Goal: Task Accomplishment & Management: Complete application form

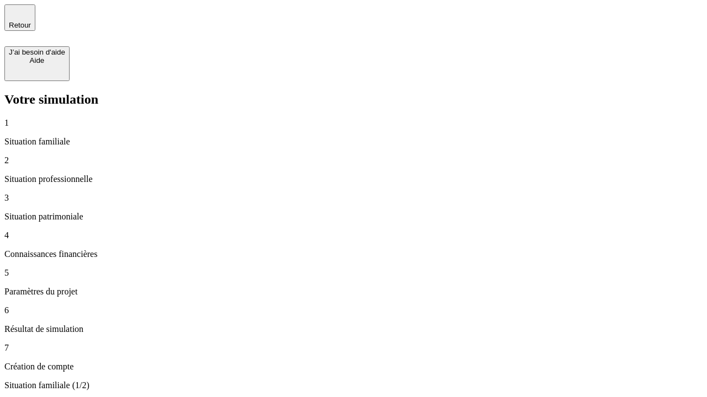
type input "30 000"
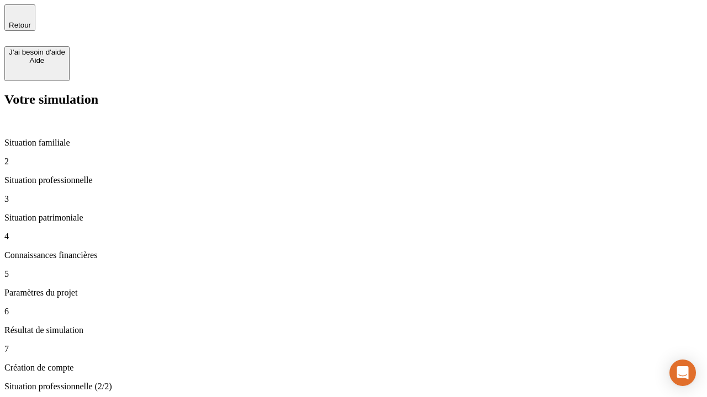
type input "1 000"
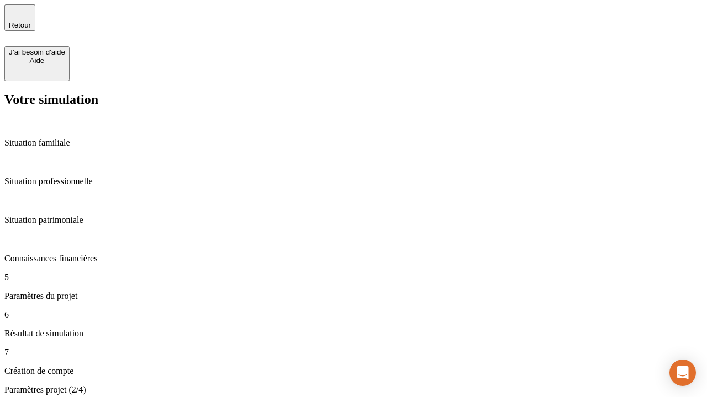
type input "65"
type input "5 000"
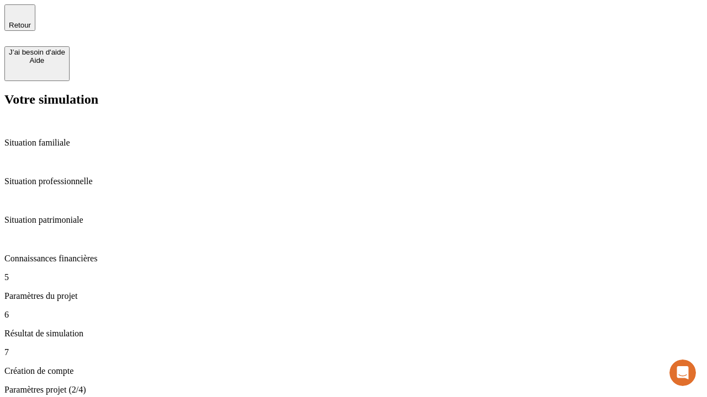
type input "640"
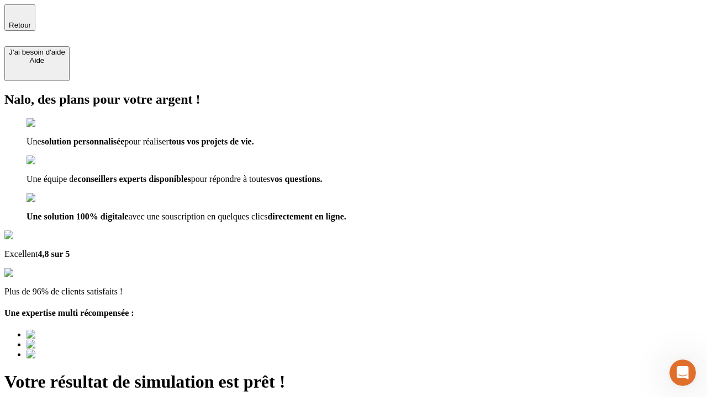
click at [22, 17] on icon "button" at bounding box center [19, 12] width 13 height 13
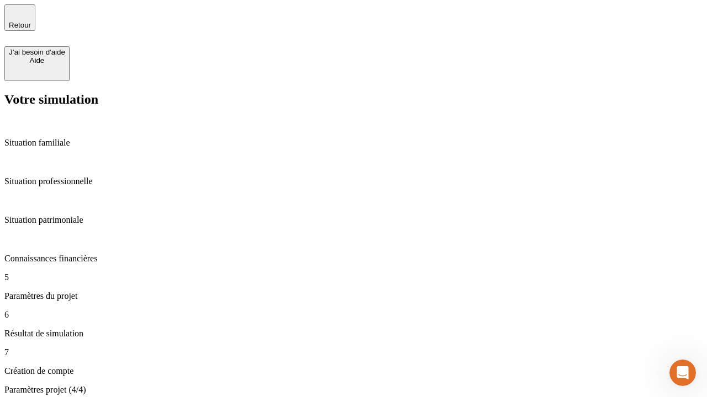
drag, startPoint x: 388, startPoint y: 166, endPoint x: 529, endPoint y: 168, distance: 141.3
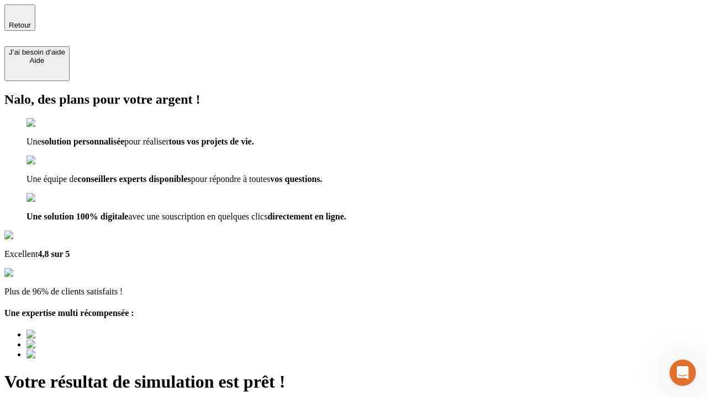
click at [29, 20] on div "Retour" at bounding box center [20, 17] width 22 height 23
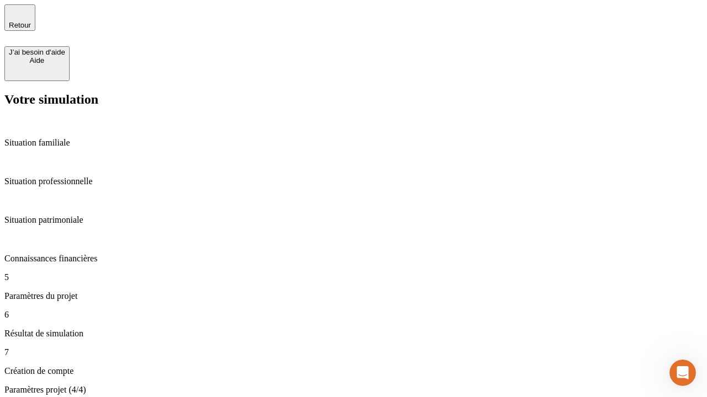
click at [98, 254] on p "Connaissances financières" at bounding box center [353, 259] width 698 height 10
click at [79, 215] on p "Situation patrimoniale" at bounding box center [353, 220] width 698 height 10
click at [78, 254] on p "Connaissances financières" at bounding box center [353, 259] width 698 height 10
click at [31, 21] on span "Retour" at bounding box center [20, 25] width 22 height 8
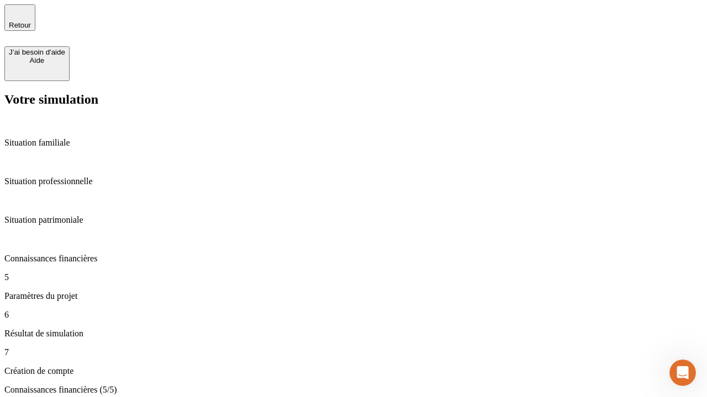
click at [80, 291] on p "Paramètres du projet" at bounding box center [353, 296] width 698 height 10
click at [71, 291] on p "Paramètres du projet" at bounding box center [353, 296] width 698 height 10
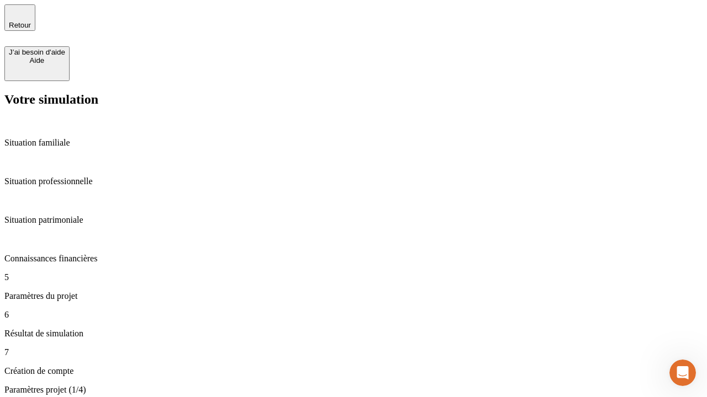
click at [31, 21] on span "Retour" at bounding box center [20, 25] width 22 height 8
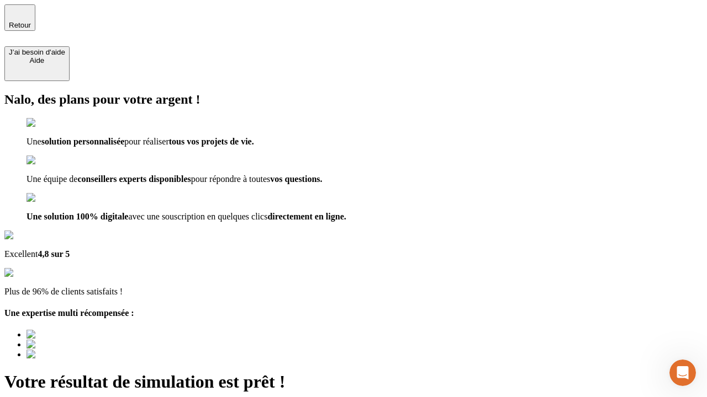
click at [31, 21] on span "Retour" at bounding box center [20, 25] width 22 height 8
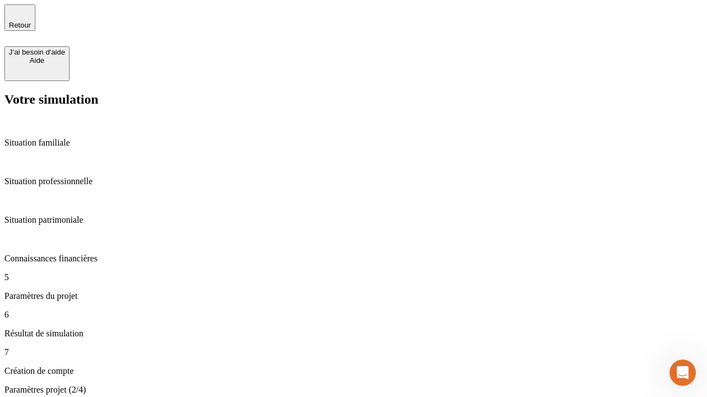
click at [73, 291] on p "Paramètres du projet" at bounding box center [353, 296] width 698 height 10
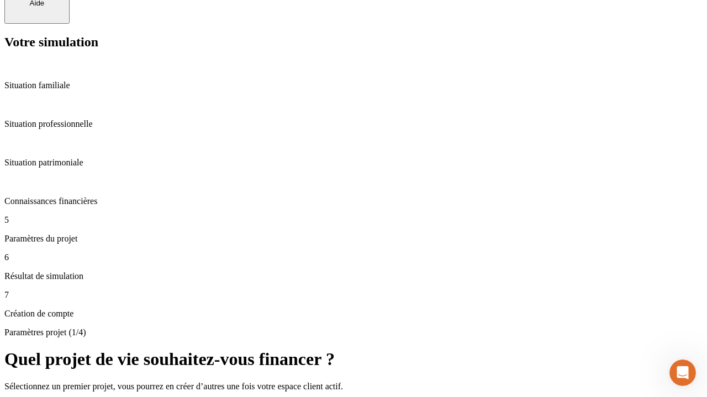
scroll to position [65, 0]
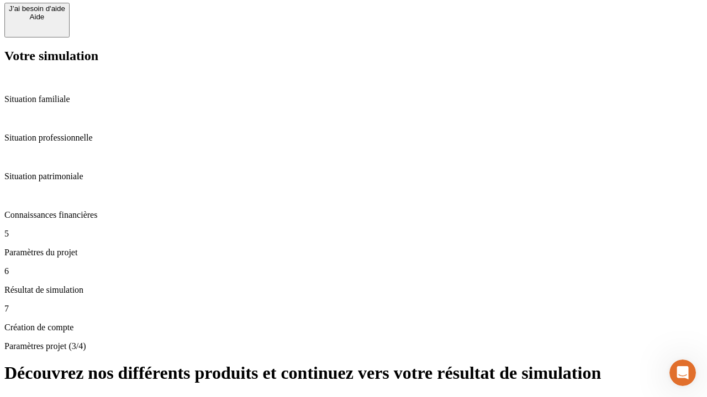
scroll to position [35, 0]
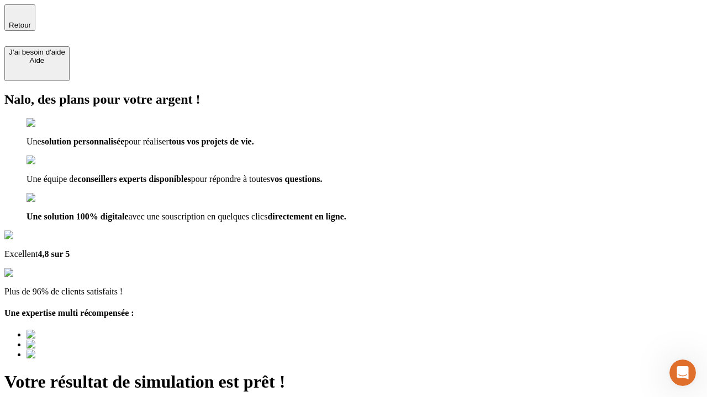
click at [31, 21] on span "Retour" at bounding box center [20, 25] width 22 height 8
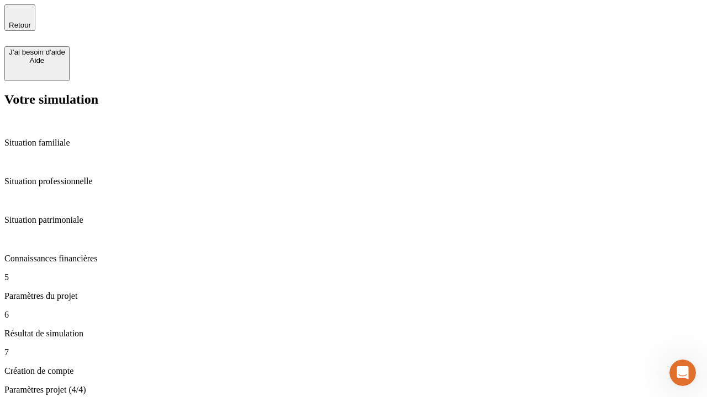
click at [90, 291] on p "Paramètres du projet" at bounding box center [353, 296] width 698 height 10
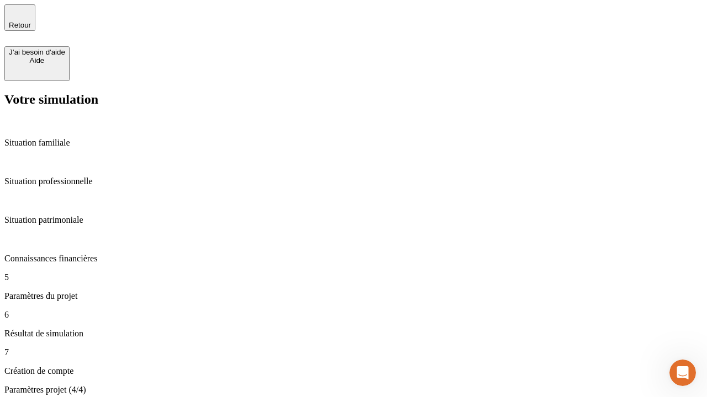
click at [31, 21] on span "Retour" at bounding box center [20, 25] width 22 height 8
click at [58, 291] on p "Paramètres du projet" at bounding box center [353, 296] width 698 height 10
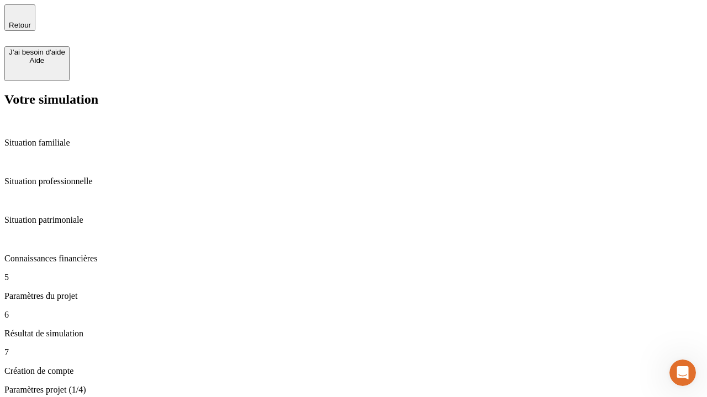
drag, startPoint x: 654, startPoint y: 348, endPoint x: 519, endPoint y: 270, distance: 155.6
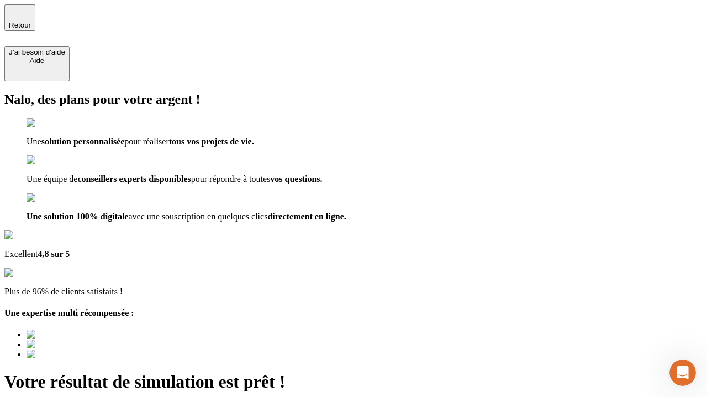
click at [31, 21] on span "Retour" at bounding box center [20, 25] width 22 height 8
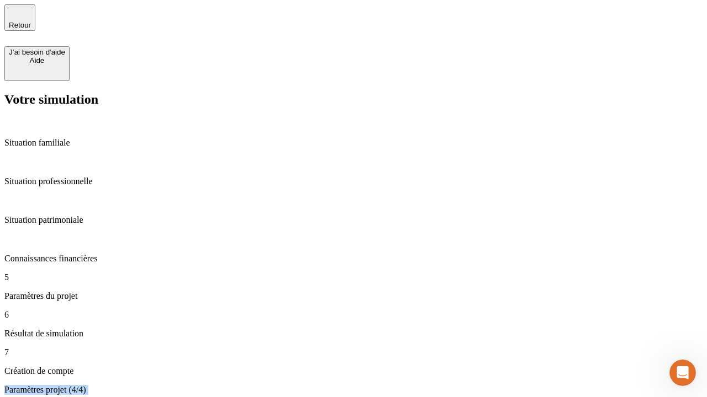
drag, startPoint x: 225, startPoint y: 78, endPoint x: 450, endPoint y: 304, distance: 318.9
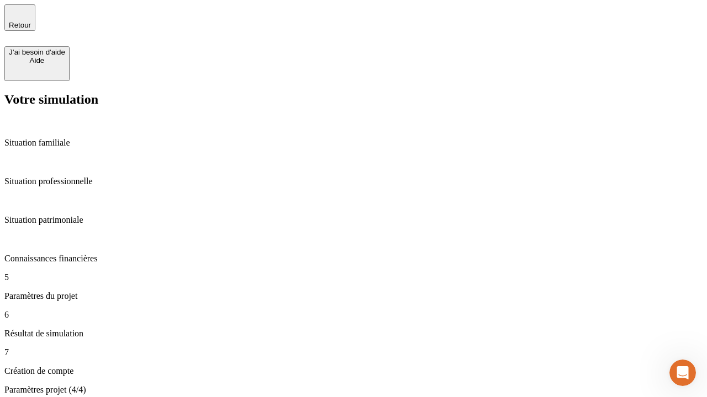
click at [344, 385] on p "Paramètres projet (4/4)" at bounding box center [353, 390] width 698 height 10
drag, startPoint x: 226, startPoint y: 78, endPoint x: 448, endPoint y: 113, distance: 224.6
